Goal: Register for event/course

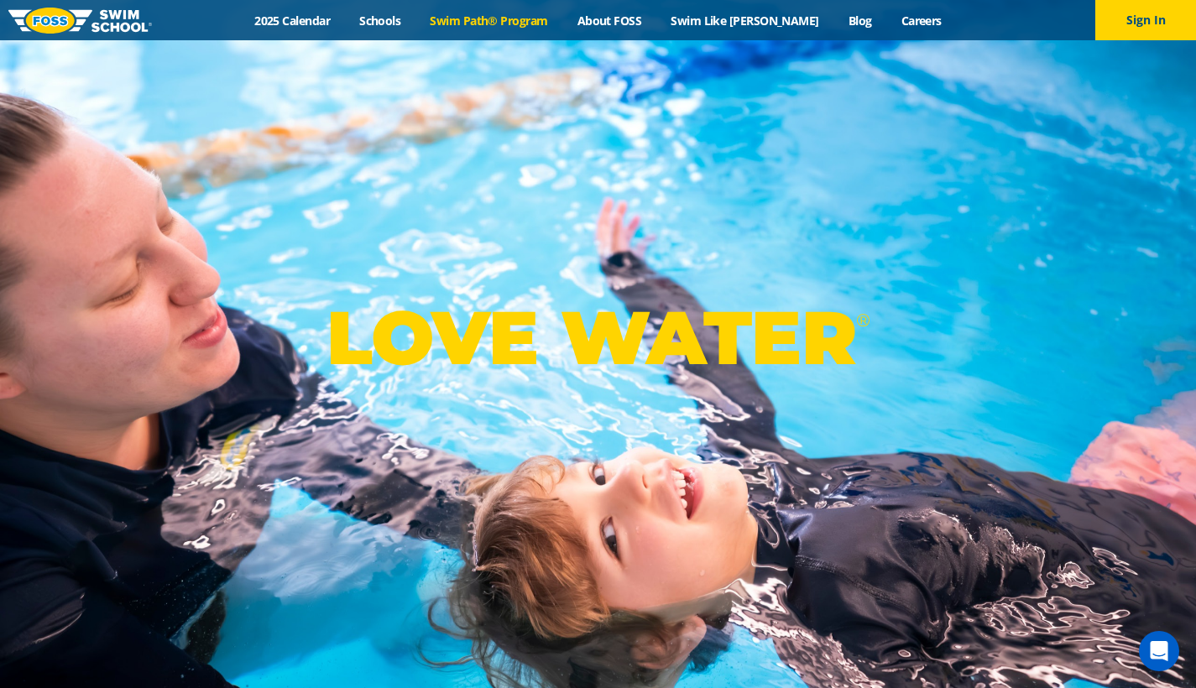
click at [506, 22] on link "Swim Path® Program" at bounding box center [488, 21] width 147 height 16
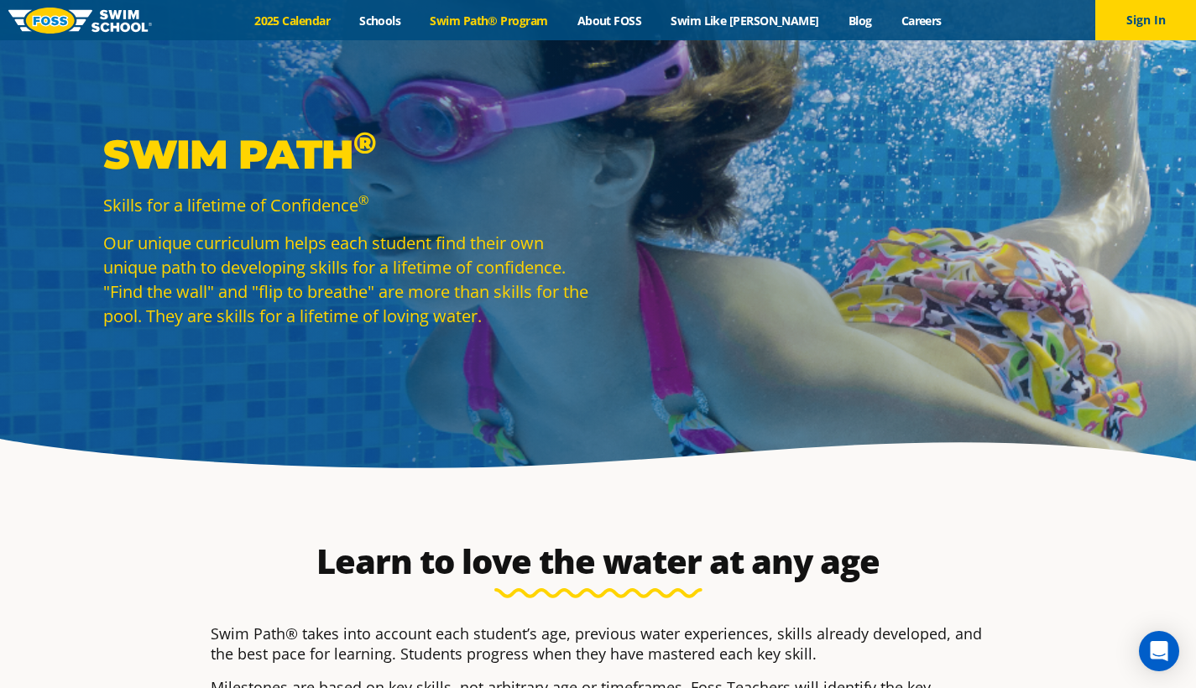
click at [342, 24] on link "2025 Calendar" at bounding box center [292, 21] width 105 height 16
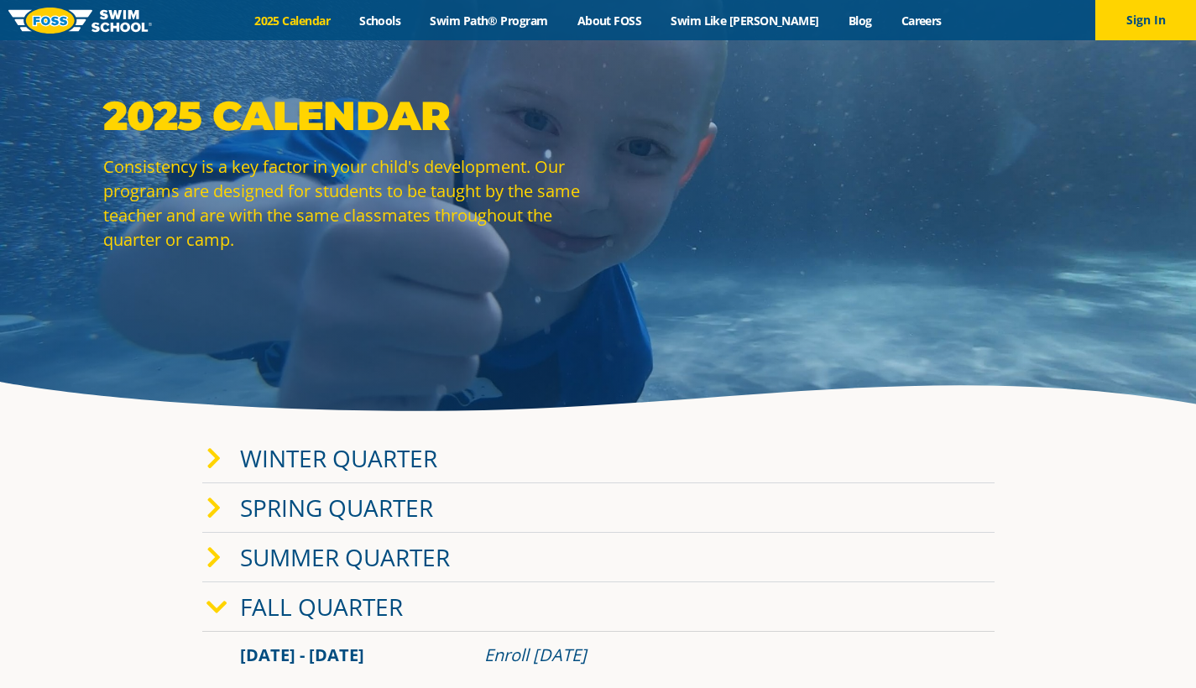
scroll to position [58, 0]
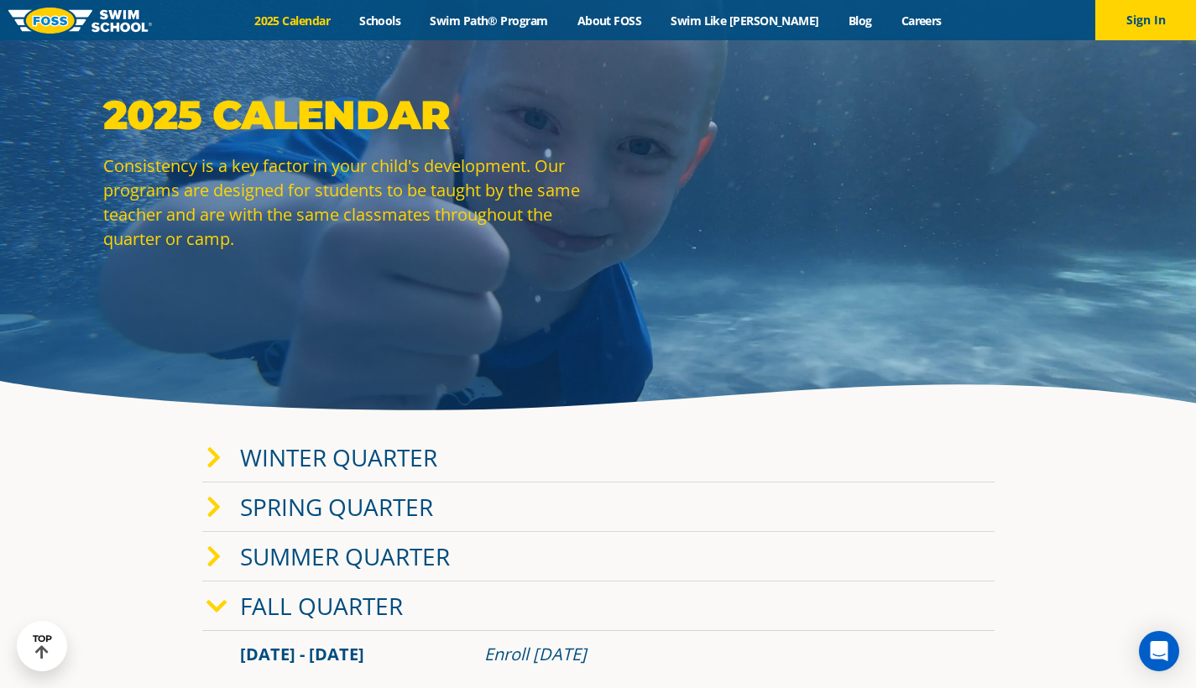
click at [421, 452] on link "Winter Quarter" at bounding box center [338, 458] width 197 height 32
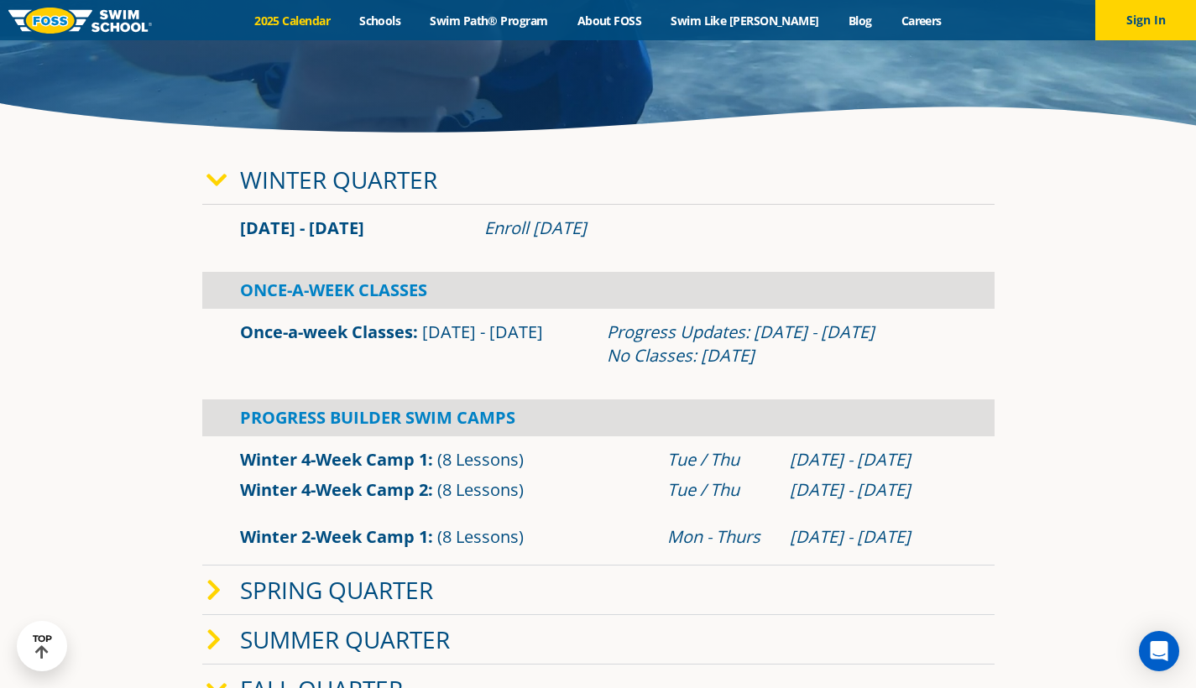
scroll to position [348, 0]
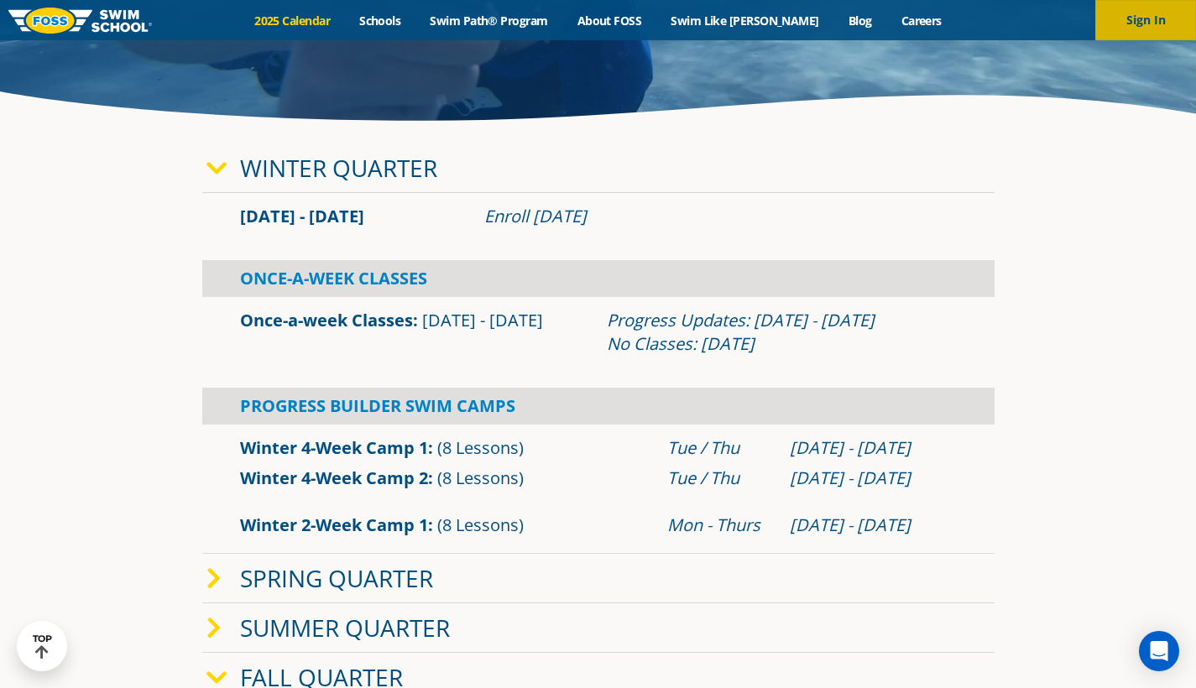
click at [1128, 24] on button "Sign In" at bounding box center [1145, 20] width 101 height 40
